Goal: Task Accomplishment & Management: Manage account settings

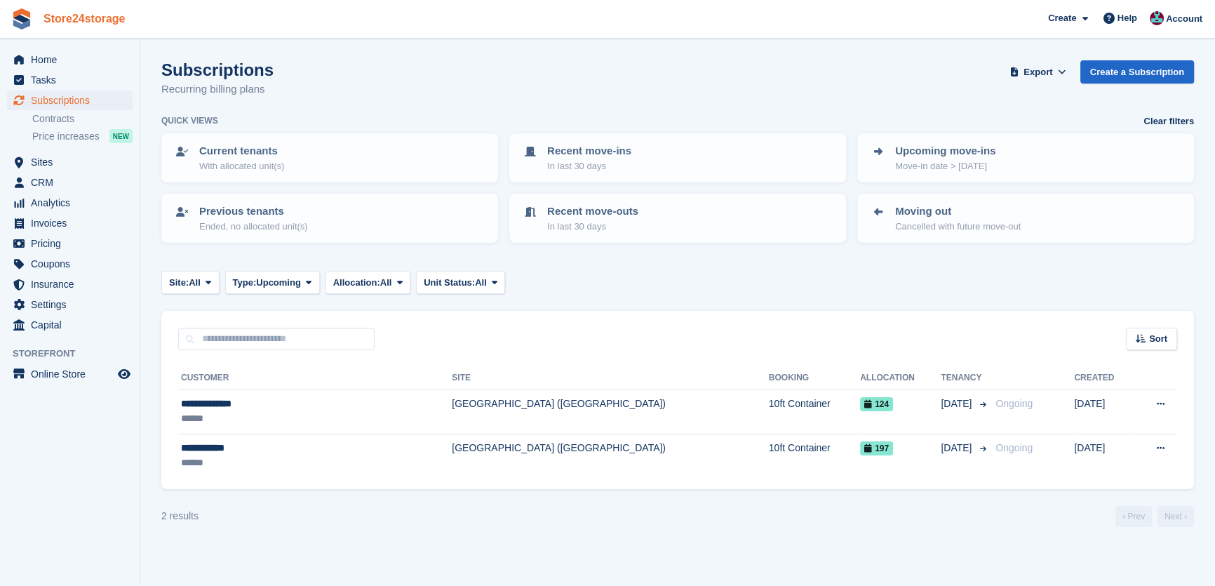
click at [116, 25] on link "Store24storage" at bounding box center [84, 18] width 93 height 23
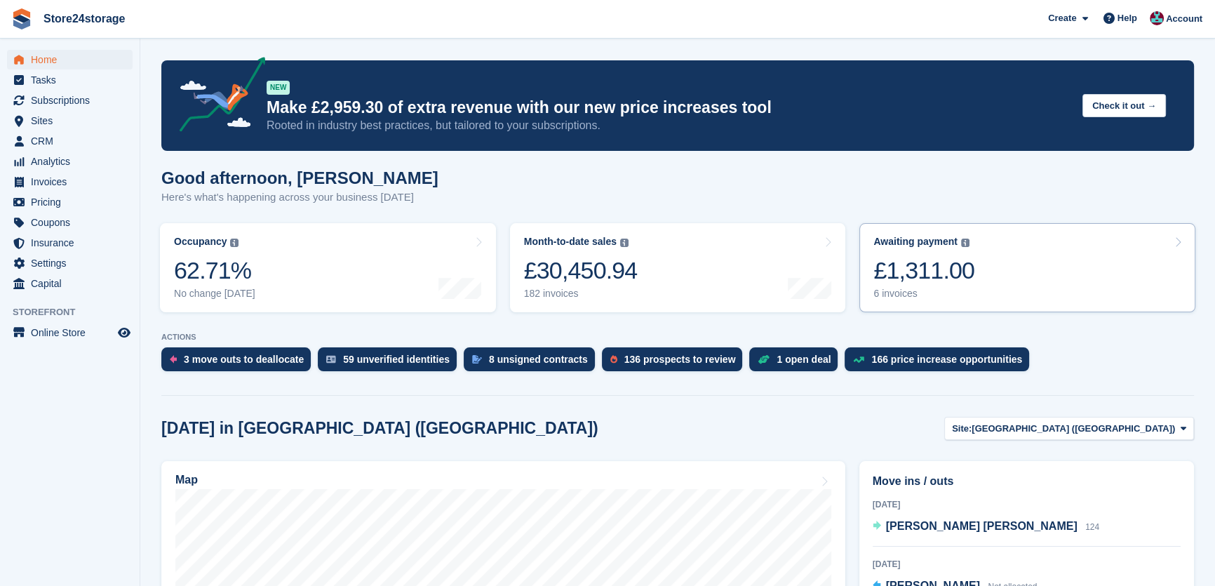
click at [971, 260] on link "Awaiting payment The total outstanding balance on all open invoices. £1,311.00 …" at bounding box center [1027, 267] width 336 height 89
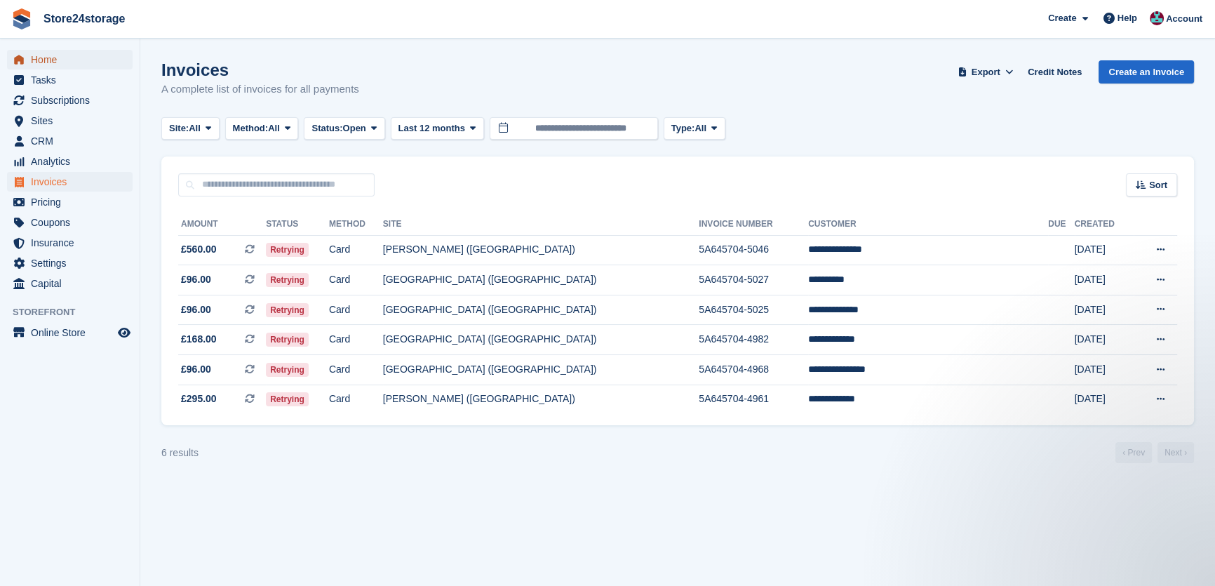
click at [73, 65] on span "Home" at bounding box center [73, 60] width 84 height 20
